Goal: Task Accomplishment & Management: Use online tool/utility

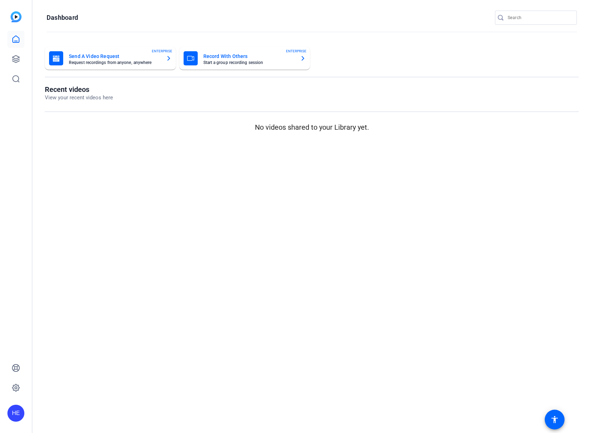
click at [6, 58] on div "HE" at bounding box center [16, 216] width 32 height 433
click at [10, 58] on link at bounding box center [15, 59] width 17 height 17
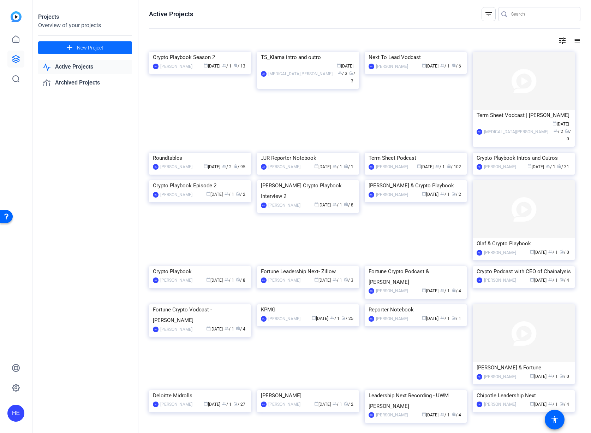
click at [84, 49] on span "New Project" at bounding box center [90, 47] width 27 height 7
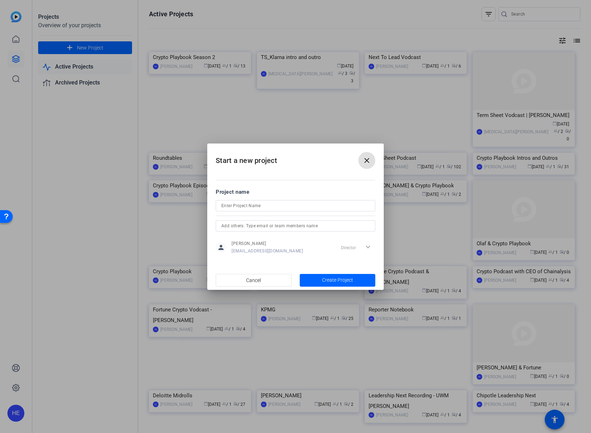
drag, startPoint x: 365, startPoint y: 160, endPoint x: 360, endPoint y: 159, distance: 5.1
click at [365, 160] on mat-icon "close" at bounding box center [367, 160] width 8 height 8
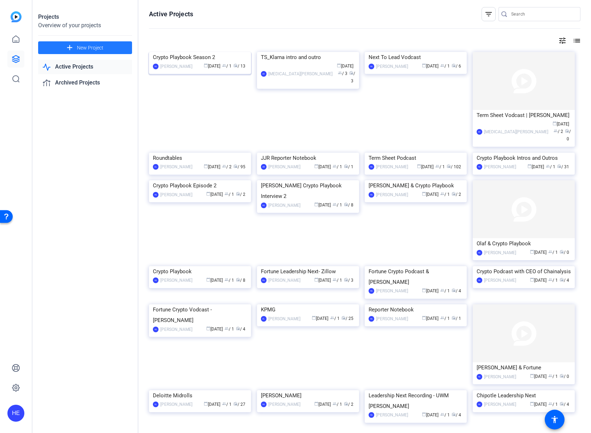
click at [202, 63] on div "Crypto Playbook Season 2" at bounding box center [200, 57] width 94 height 11
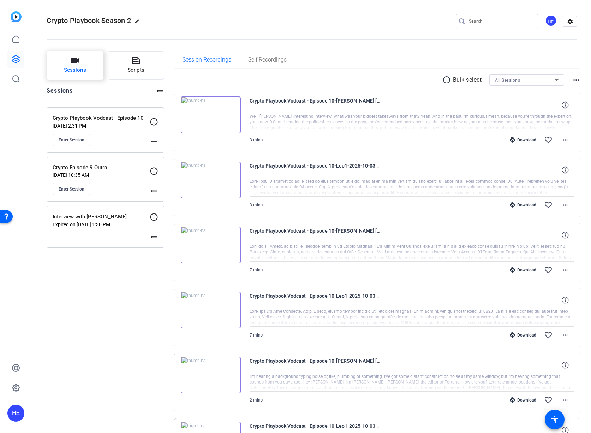
click at [86, 67] on span "Sessions" at bounding box center [75, 70] width 22 height 8
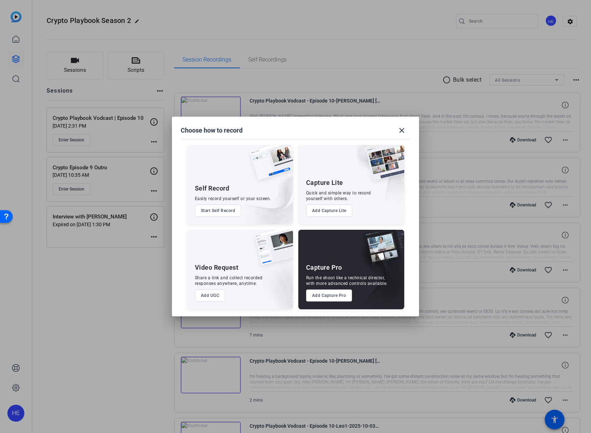
click at [339, 295] on button "Add Capture Pro" at bounding box center [329, 295] width 46 height 12
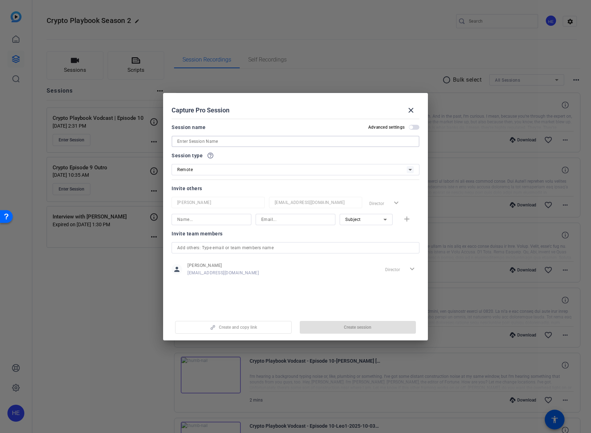
click at [213, 142] on input at bounding box center [295, 141] width 237 height 8
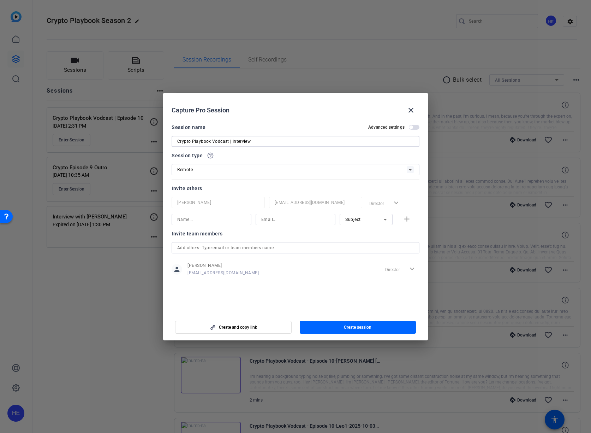
type input "Crypto Playbook Vodcast | Interview"
click at [201, 219] on input at bounding box center [211, 219] width 69 height 8
type input "[PERSON_NAME]"
click at [298, 217] on input at bounding box center [295, 219] width 69 height 8
click at [272, 219] on input "leo.shwartz@fortune.com" at bounding box center [295, 219] width 69 height 8
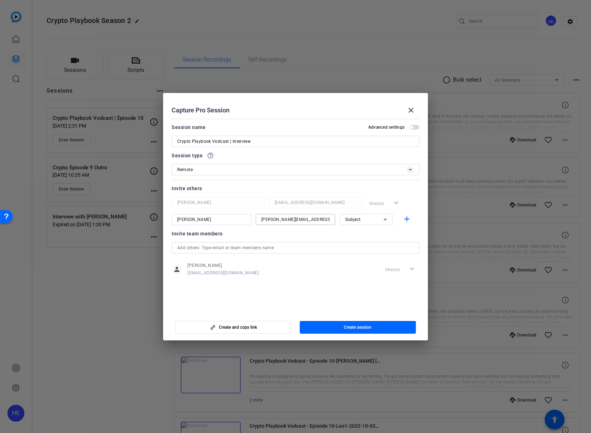
type input "[PERSON_NAME][EMAIL_ADDRESS][PERSON_NAME][DOMAIN_NAME]"
click at [358, 223] on div "Subject" at bounding box center [365, 219] width 38 height 9
click at [362, 259] on mat-option "Subject" at bounding box center [366, 256] width 53 height 11
click at [402, 219] on span "button" at bounding box center [408, 219] width 23 height 17
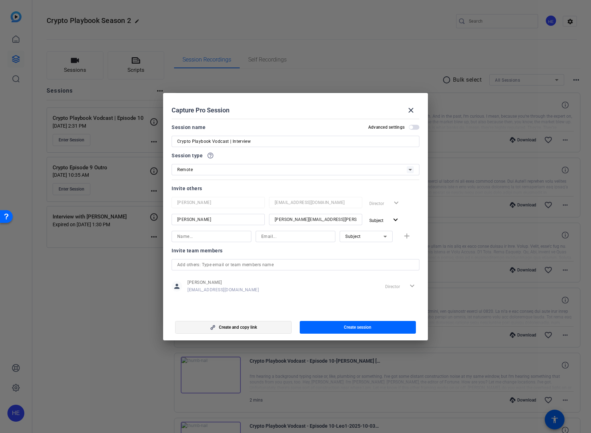
click at [264, 327] on span "button" at bounding box center [234, 327] width 116 height 17
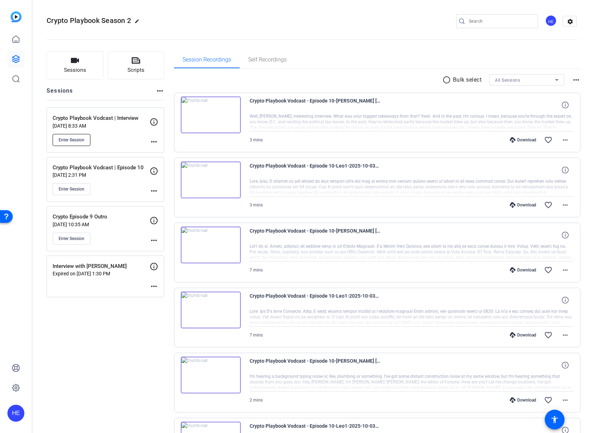
click at [76, 141] on span "Enter Session" at bounding box center [72, 140] width 26 height 6
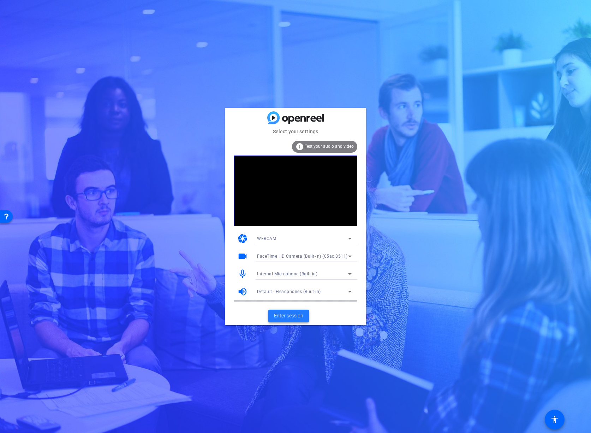
click at [298, 317] on span "Enter session" at bounding box center [288, 315] width 29 height 7
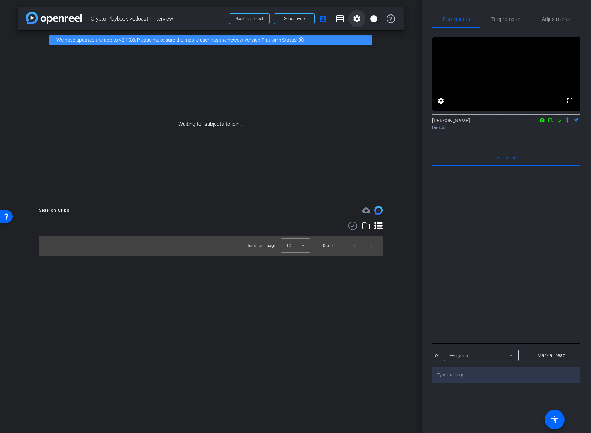
click at [359, 18] on mat-icon "settings" at bounding box center [357, 18] width 8 height 8
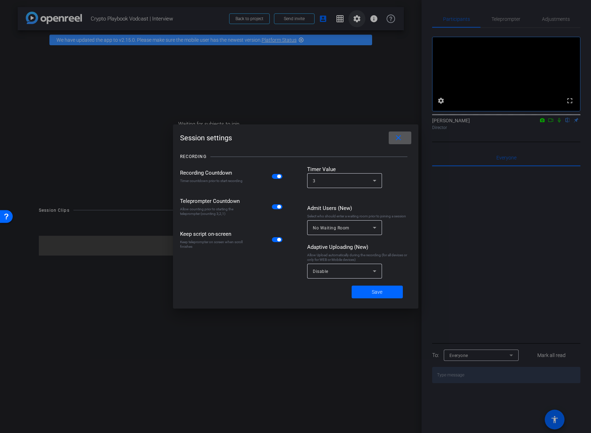
click at [359, 18] on div at bounding box center [295, 216] width 591 height 433
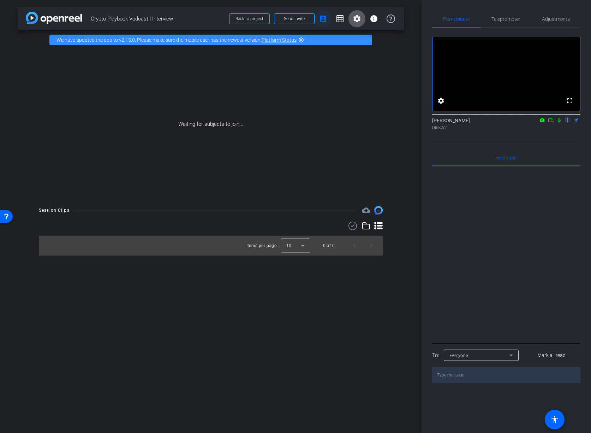
click at [320, 20] on mat-icon "account_box" at bounding box center [323, 18] width 8 height 8
click at [322, 20] on mat-icon "account_box" at bounding box center [323, 18] width 8 height 8
click at [294, 20] on span "Send invite" at bounding box center [294, 19] width 21 height 6
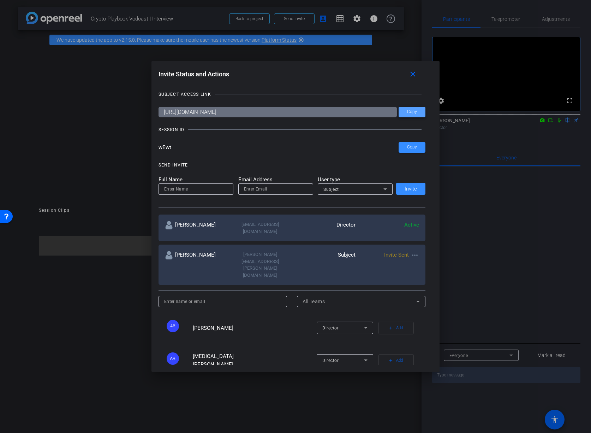
click at [406, 112] on span at bounding box center [412, 112] width 27 height 17
click at [412, 73] on mat-icon "close" at bounding box center [413, 74] width 9 height 9
